Goal: Information Seeking & Learning: Find specific fact

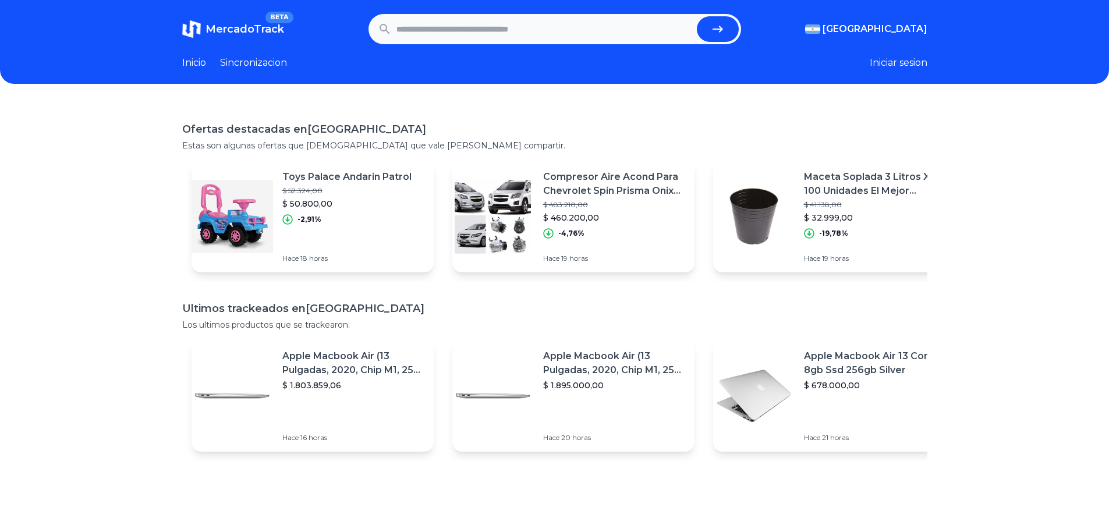
click at [534, 34] on input "text" at bounding box center [545, 29] width 296 height 26
type input "********"
click at [697, 16] on button "submit" at bounding box center [718, 29] width 42 height 26
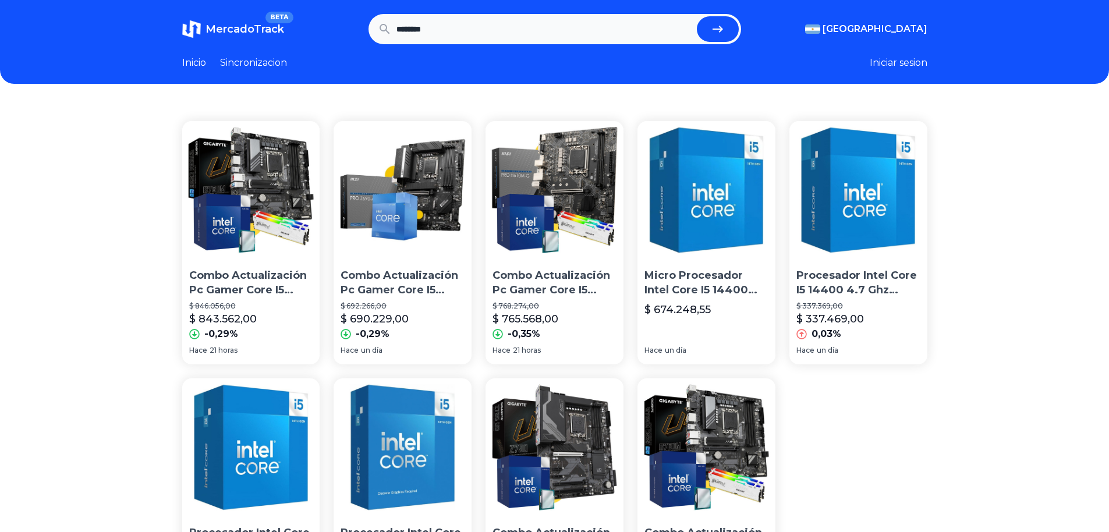
scroll to position [116, 0]
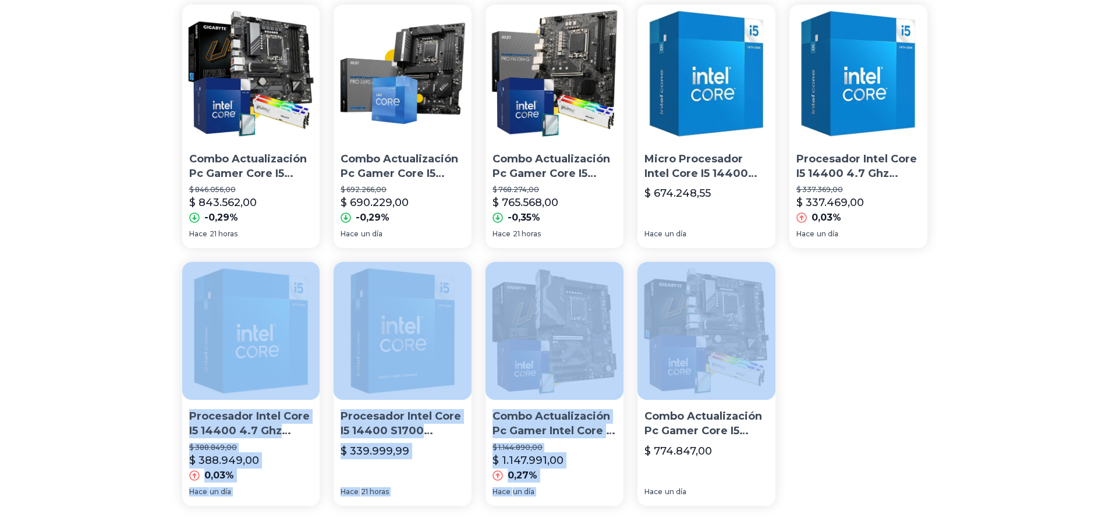
drag, startPoint x: 185, startPoint y: 259, endPoint x: 827, endPoint y: 353, distance: 648.5
click at [827, 353] on div "Combo Actualización Pc Gamer Core I5 14400 B760 Ddr5 16gb $ 846.056,00 $ 843.56…" at bounding box center [554, 283] width 1109 height 594
click at [827, 353] on section "Combo Actualización Pc Gamer Core I5 14400 B760 Ddr5 16gb $ 846.056,00 $ 843.56…" at bounding box center [554, 255] width 745 height 501
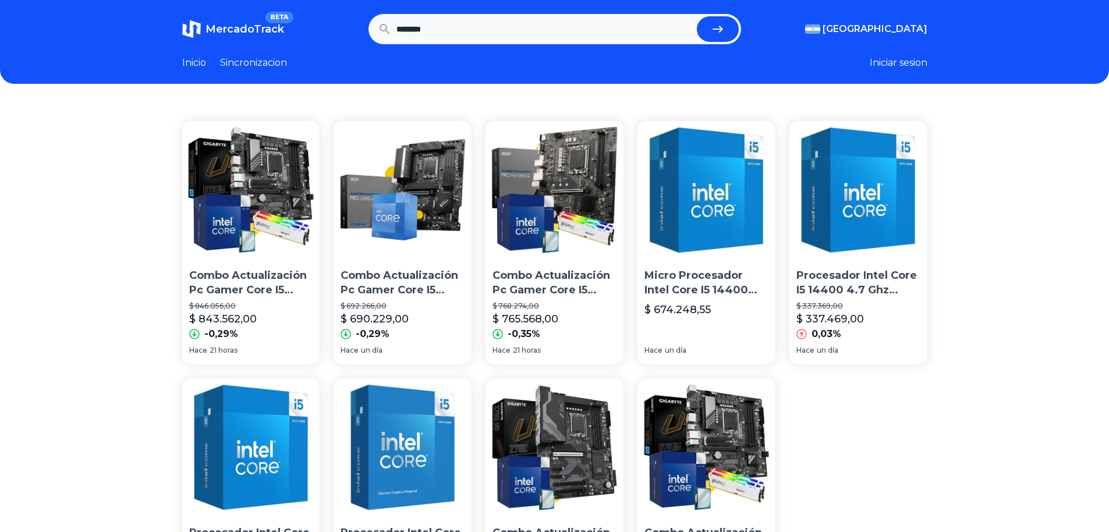
scroll to position [58, 0]
